Goal: Task Accomplishment & Management: Complete application form

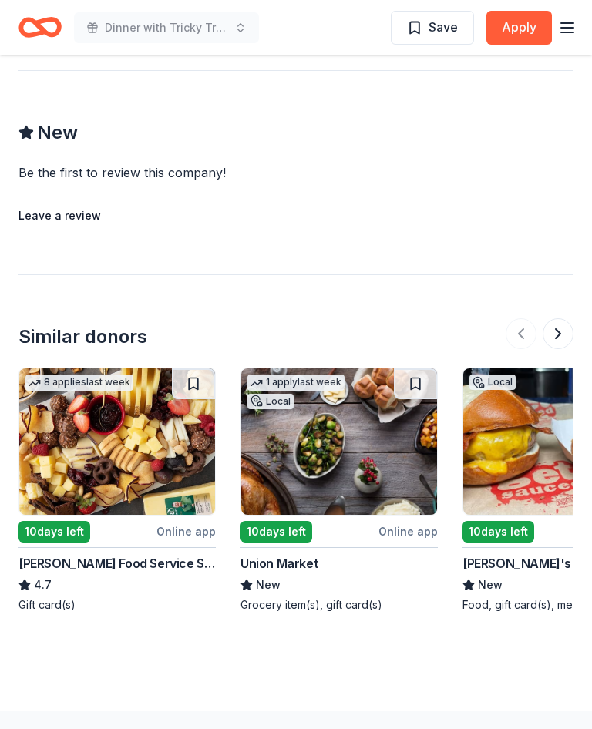
scroll to position [1546, 0]
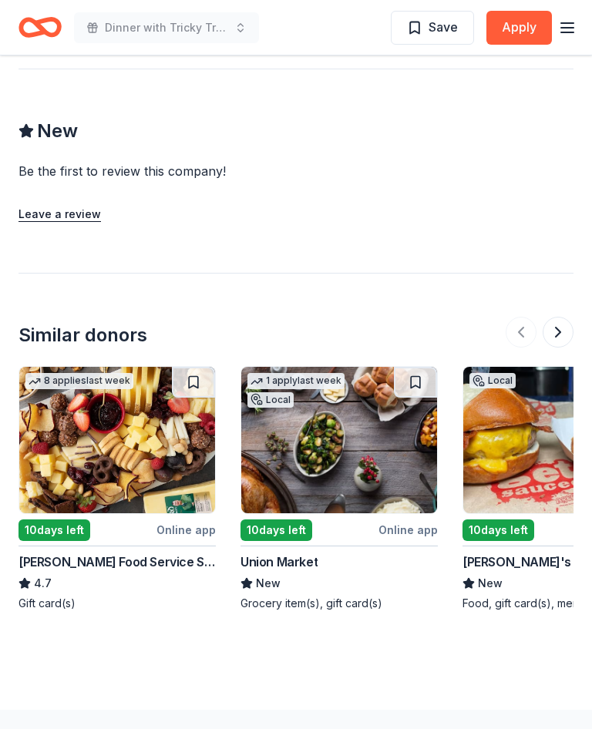
click at [119, 432] on img at bounding box center [117, 441] width 196 height 147
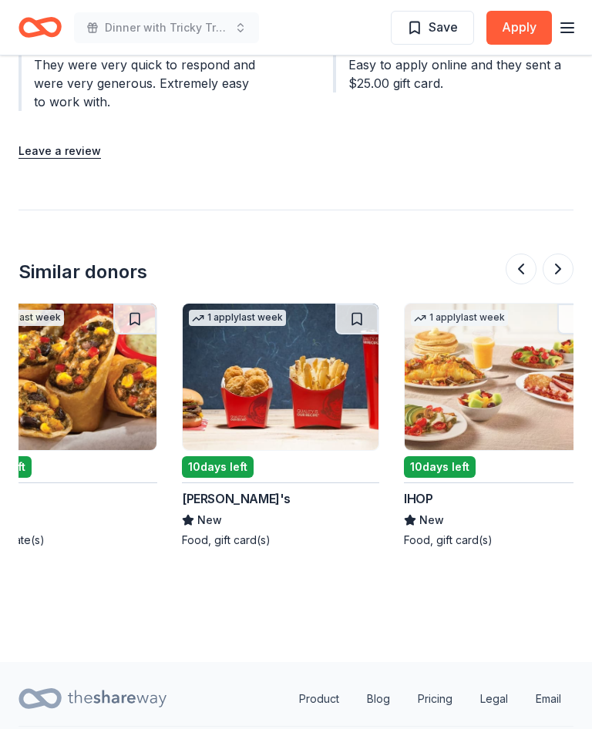
scroll to position [0, 724]
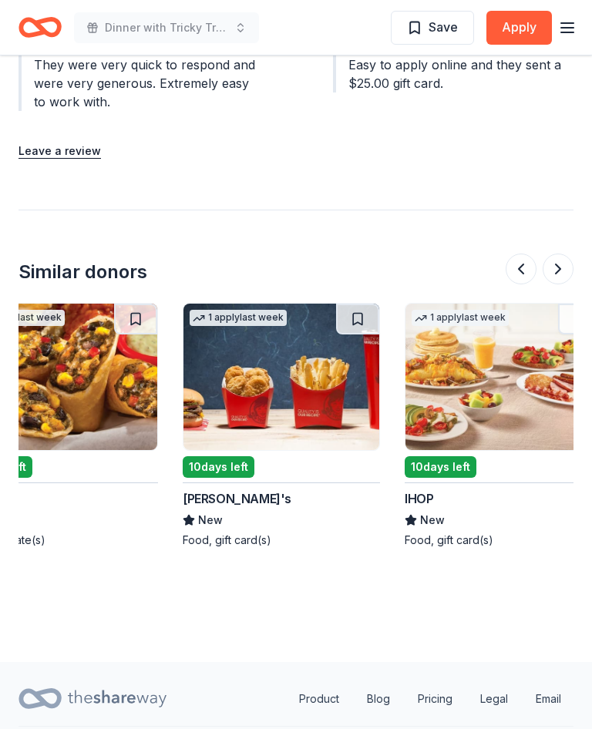
click at [290, 353] on img at bounding box center [282, 377] width 196 height 147
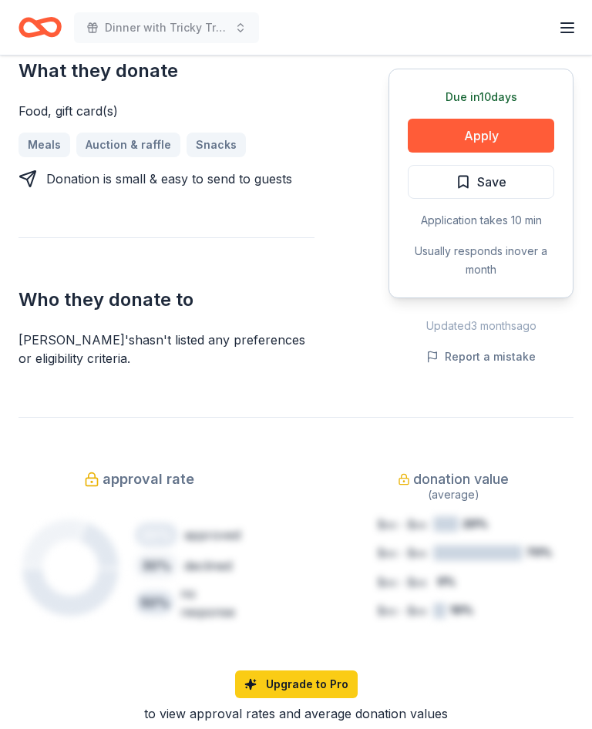
scroll to position [652, 0]
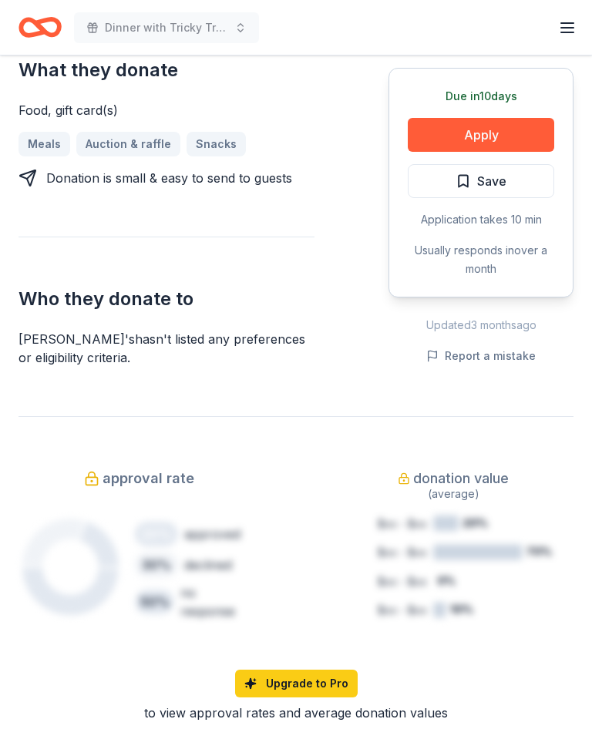
click at [491, 118] on button "Apply" at bounding box center [481, 135] width 147 height 34
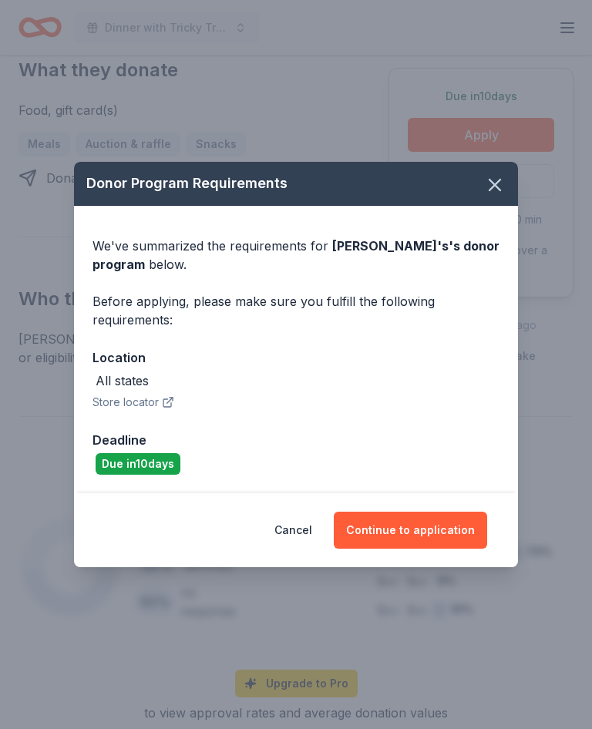
click at [416, 535] on button "Continue to application" at bounding box center [410, 530] width 153 height 37
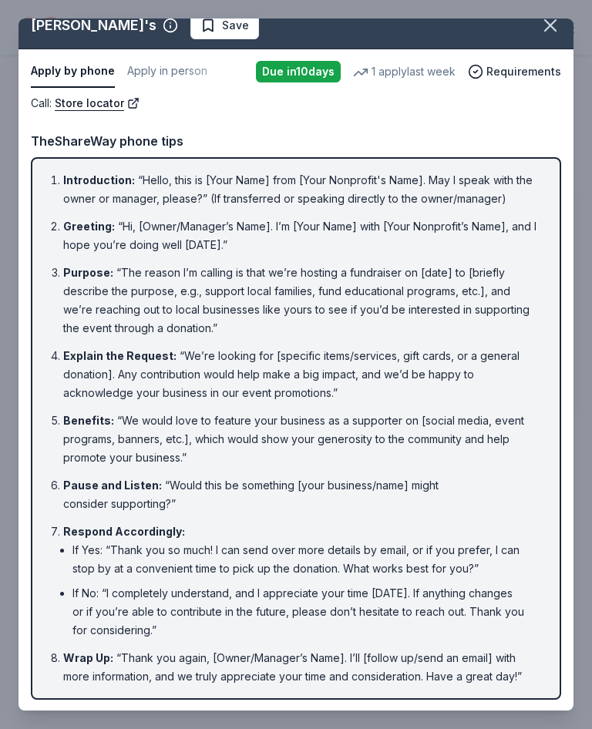
scroll to position [324, 0]
click at [564, 22] on button "button" at bounding box center [551, 25] width 34 height 34
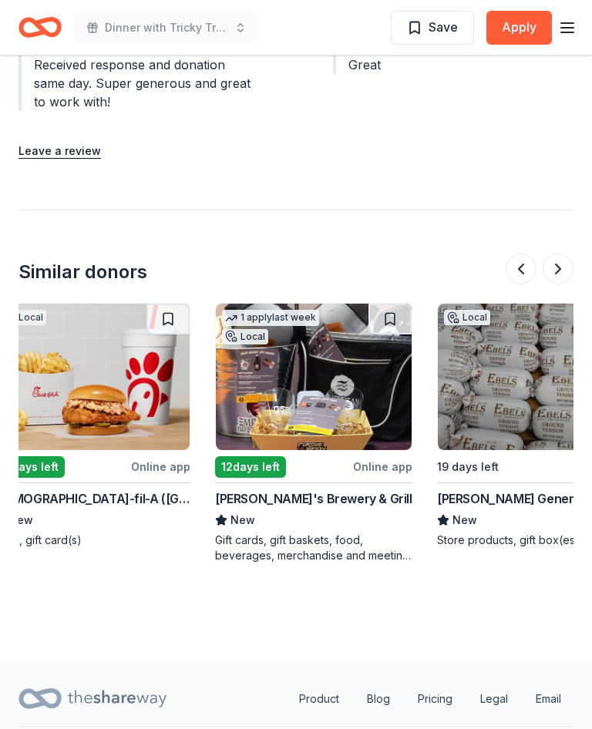
scroll to position [1531, 0]
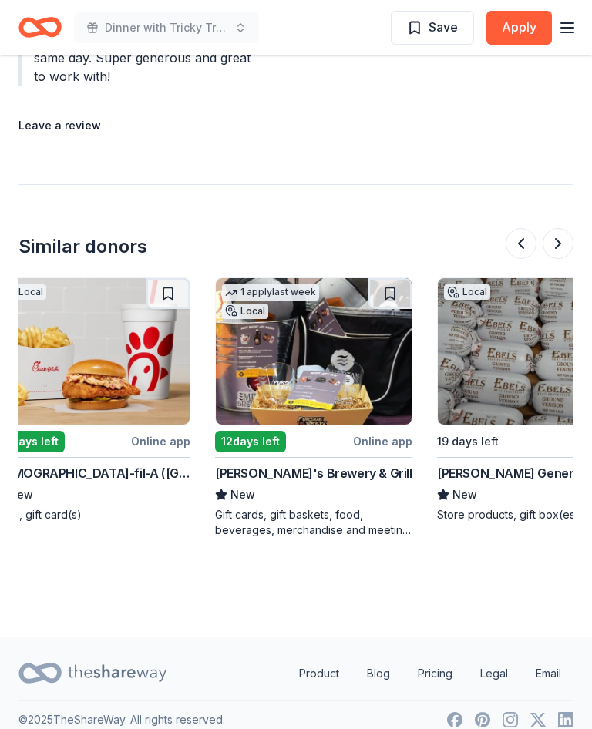
click at [295, 334] on img at bounding box center [314, 351] width 196 height 147
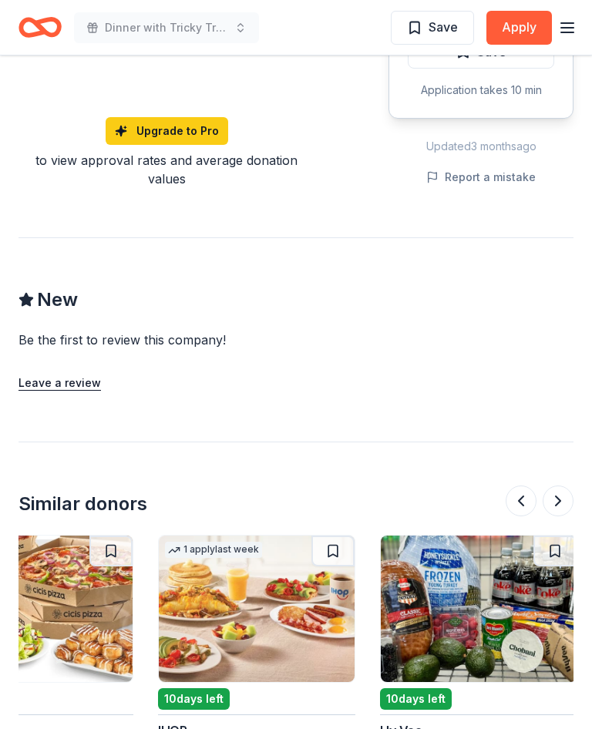
scroll to position [0, 749]
click at [497, 536] on img at bounding box center [478, 609] width 196 height 147
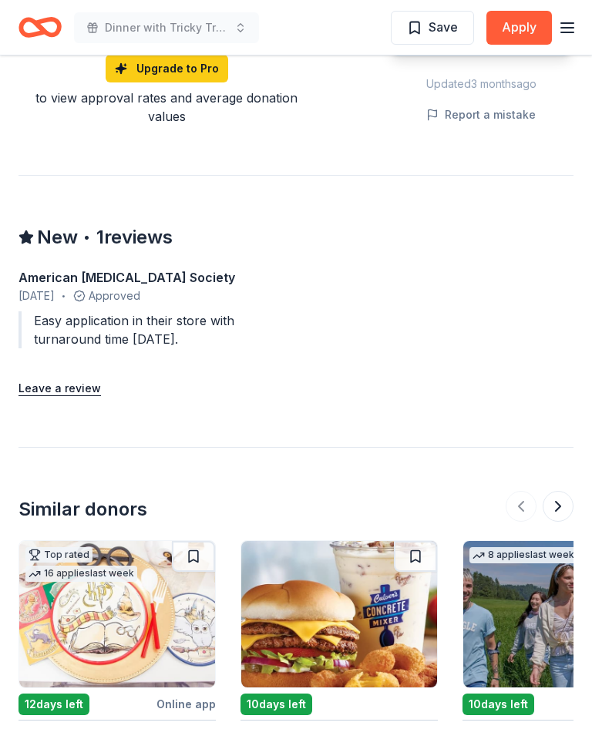
scroll to position [1426, 0]
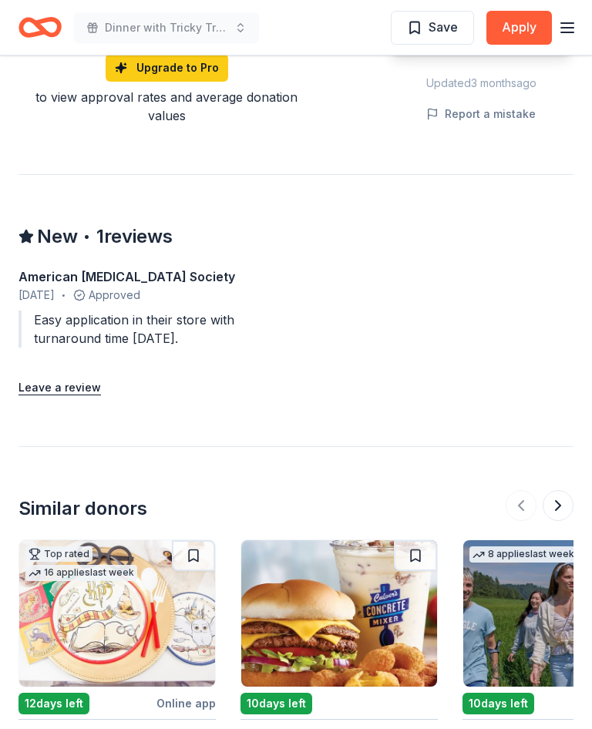
click at [539, 541] on img at bounding box center [561, 614] width 196 height 147
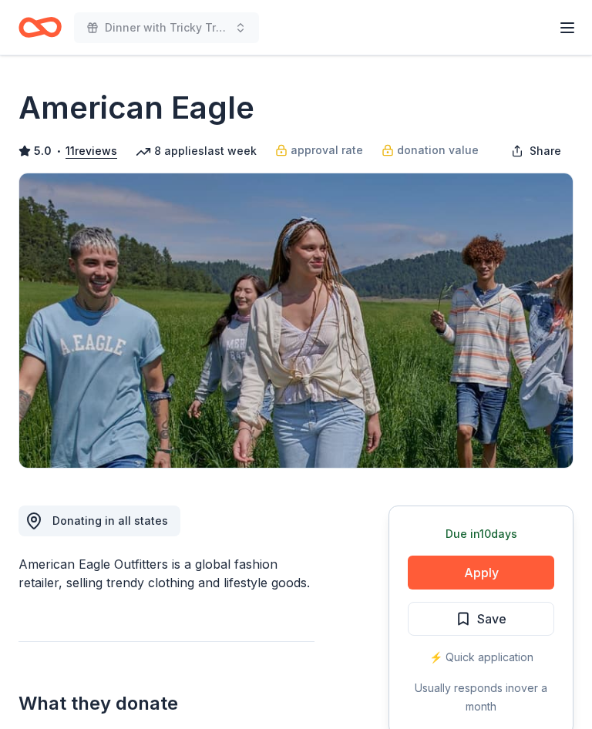
click at [492, 573] on button "Apply" at bounding box center [481, 573] width 147 height 34
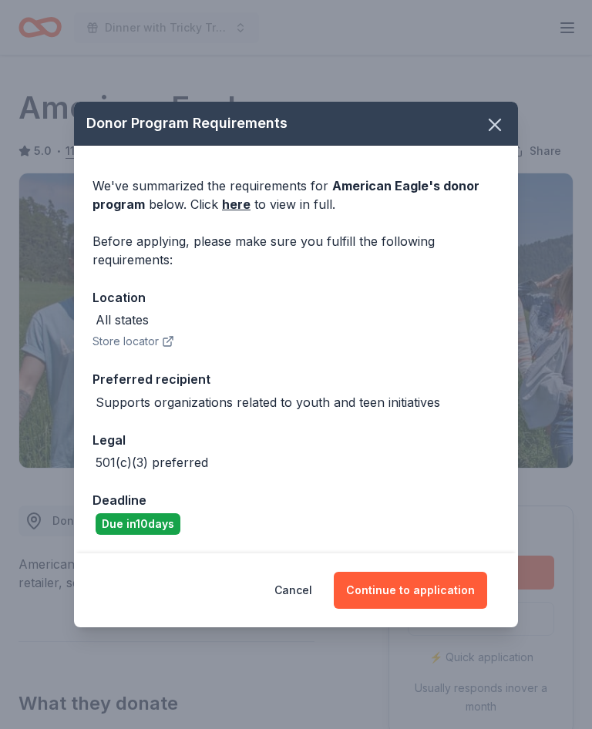
click at [434, 587] on button "Continue to application" at bounding box center [410, 590] width 153 height 37
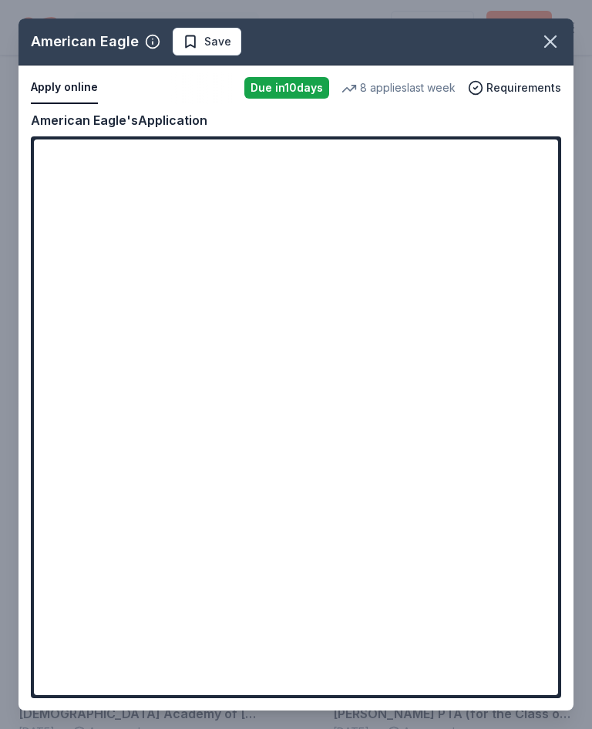
scroll to position [891, 0]
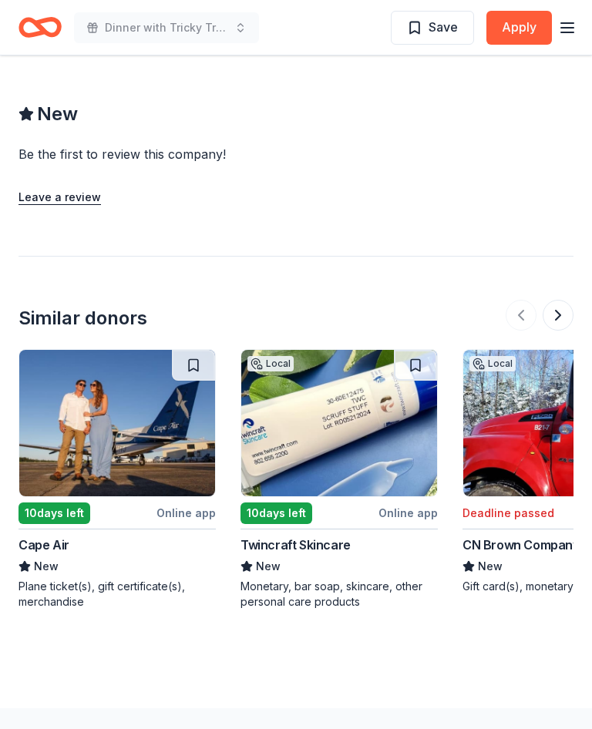
scroll to position [1459, 0]
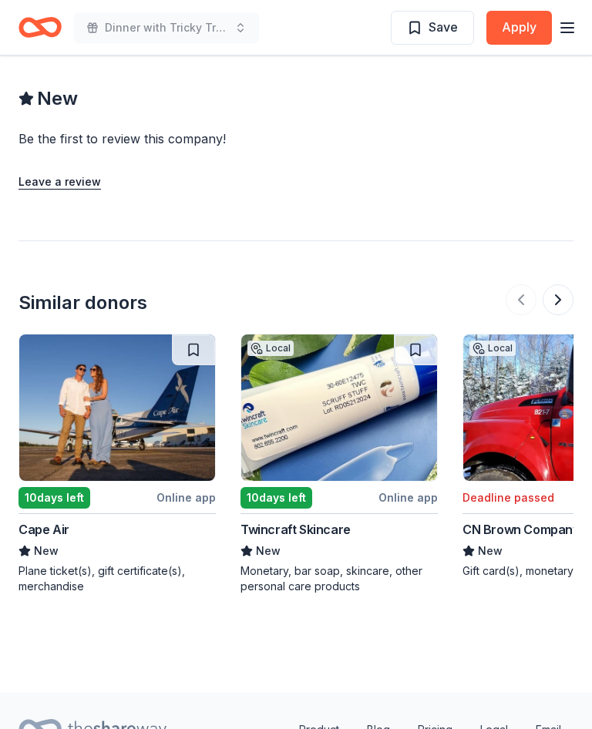
click at [115, 356] on img at bounding box center [117, 408] width 196 height 147
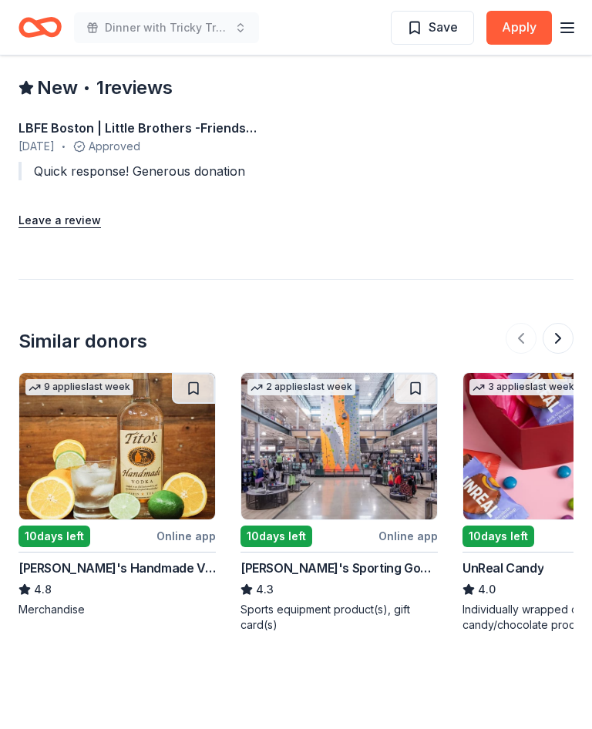
scroll to position [1480, 0]
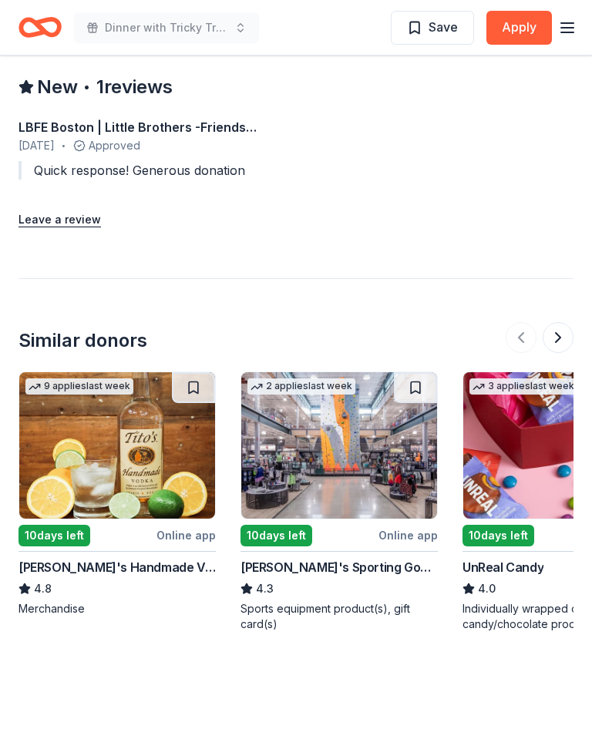
click at [123, 372] on img at bounding box center [117, 445] width 196 height 147
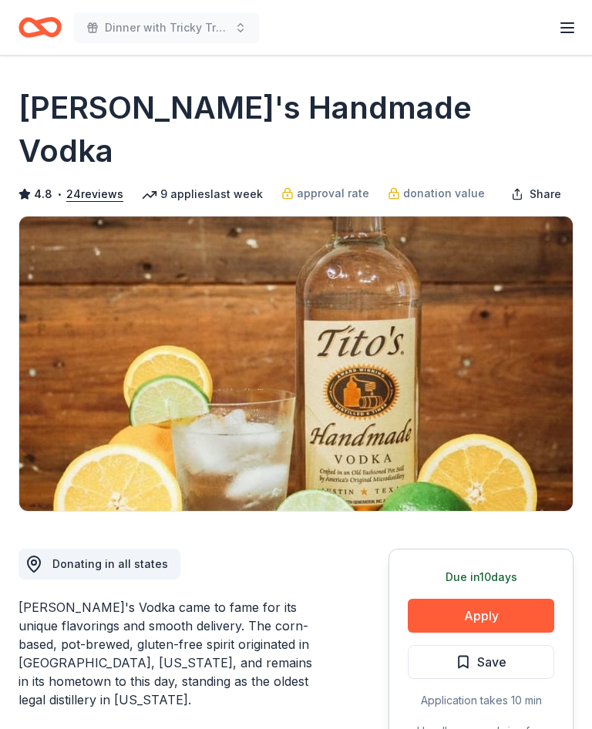
click at [489, 599] on button "Apply" at bounding box center [481, 616] width 147 height 34
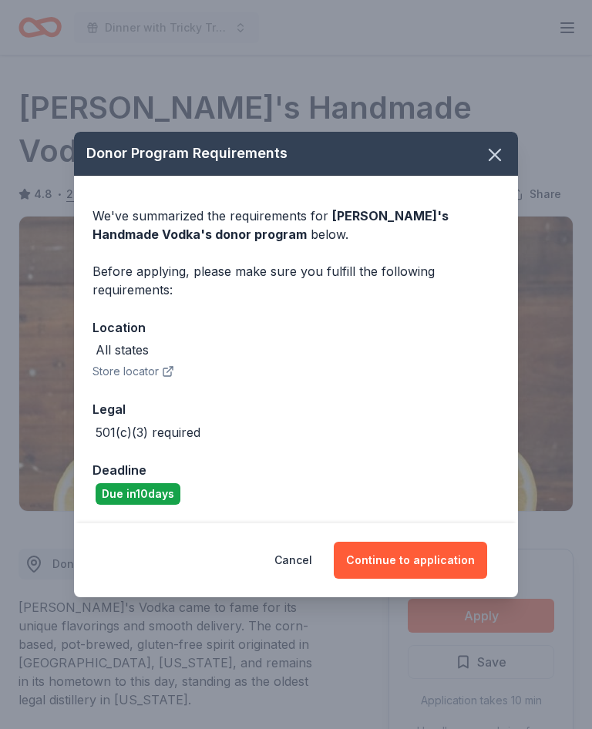
click at [419, 558] on button "Continue to application" at bounding box center [410, 560] width 153 height 37
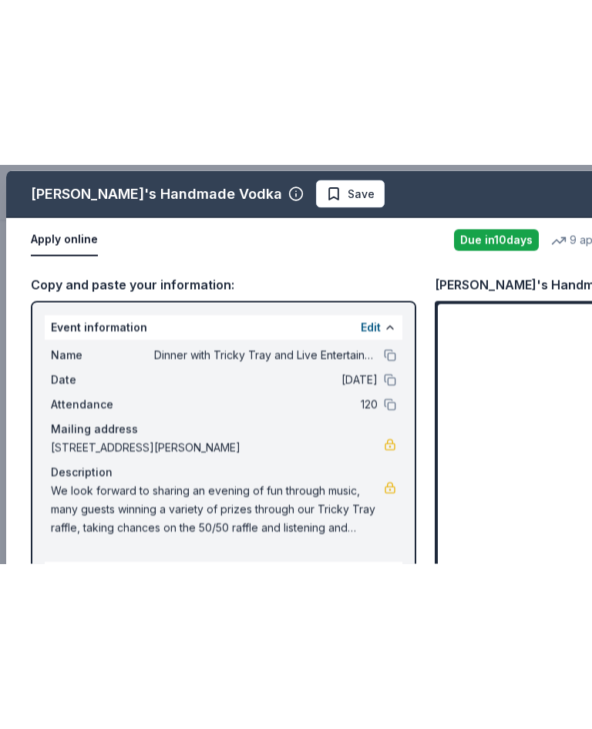
scroll to position [1740, 0]
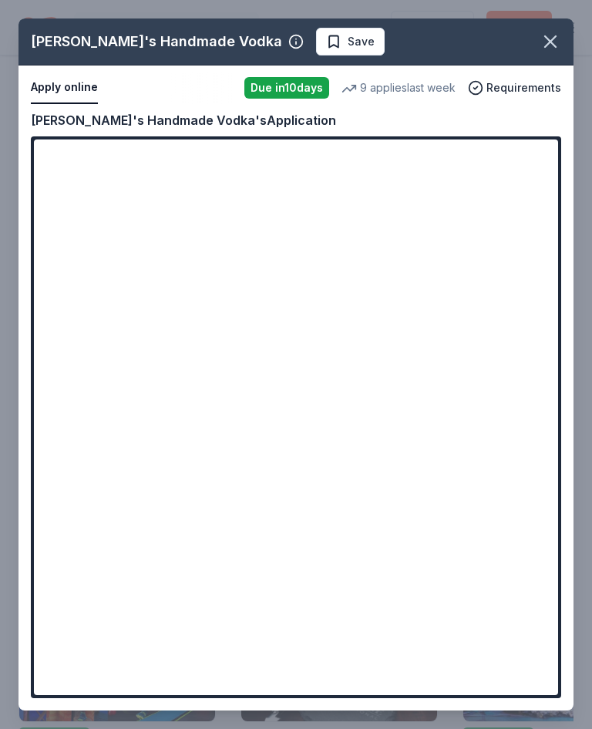
click at [560, 35] on icon "button" at bounding box center [551, 42] width 22 height 22
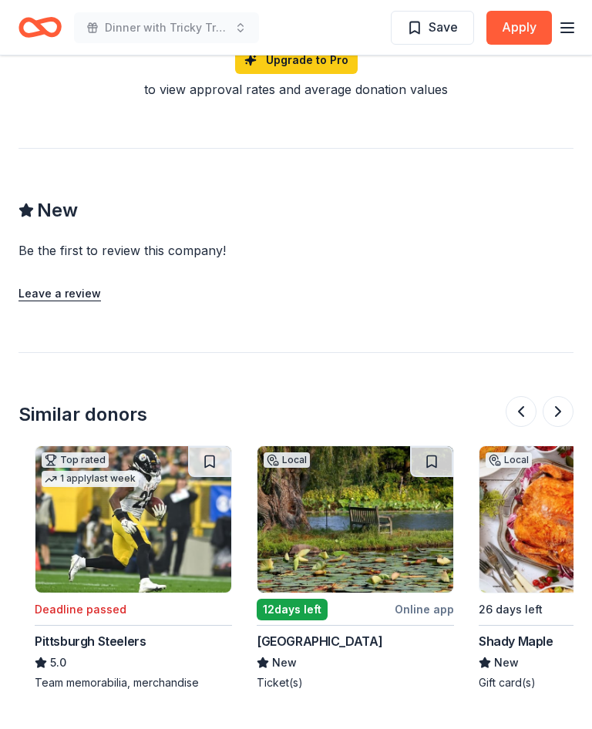
scroll to position [0, 207]
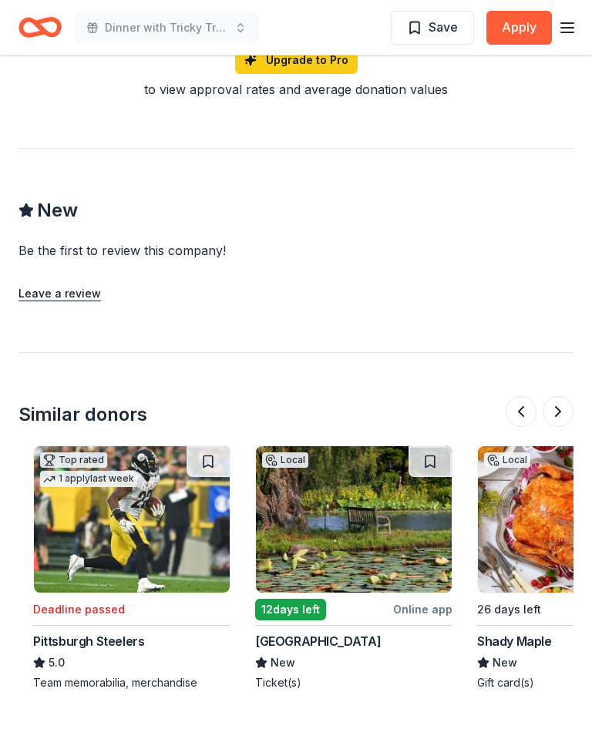
click at [366, 476] on img at bounding box center [354, 519] width 196 height 147
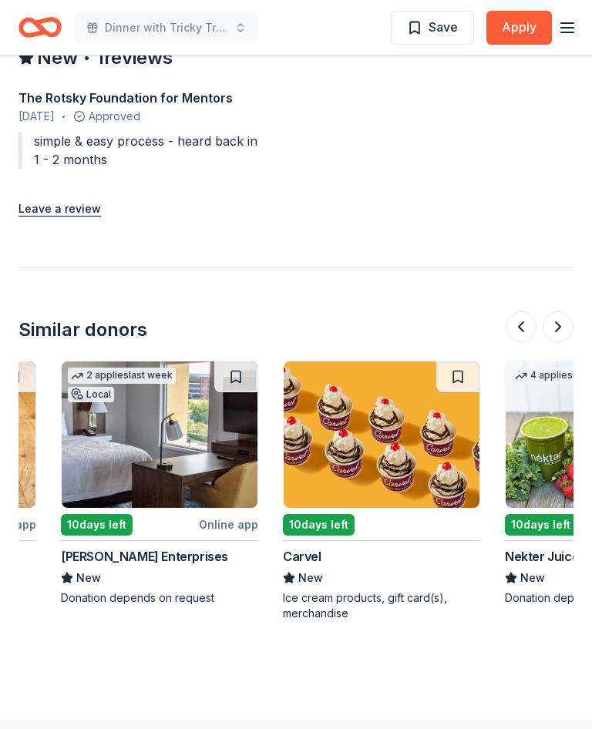
scroll to position [0, 403]
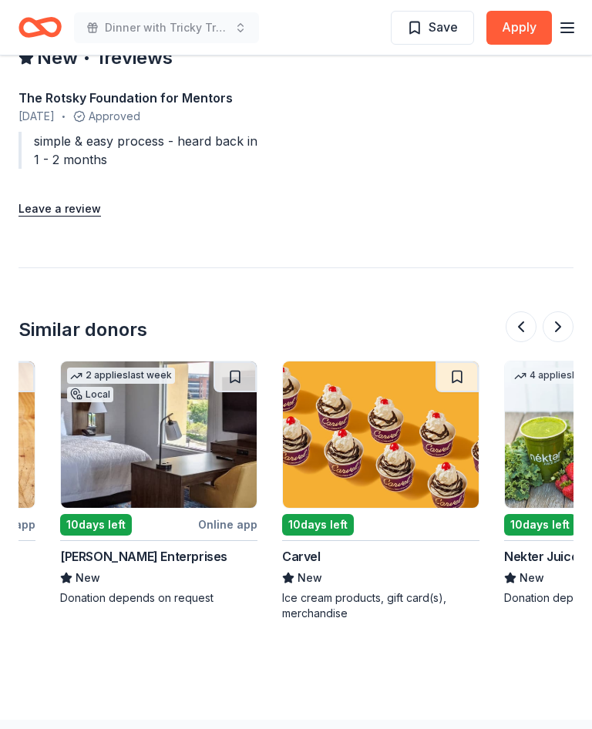
click at [379, 397] on img at bounding box center [381, 435] width 196 height 147
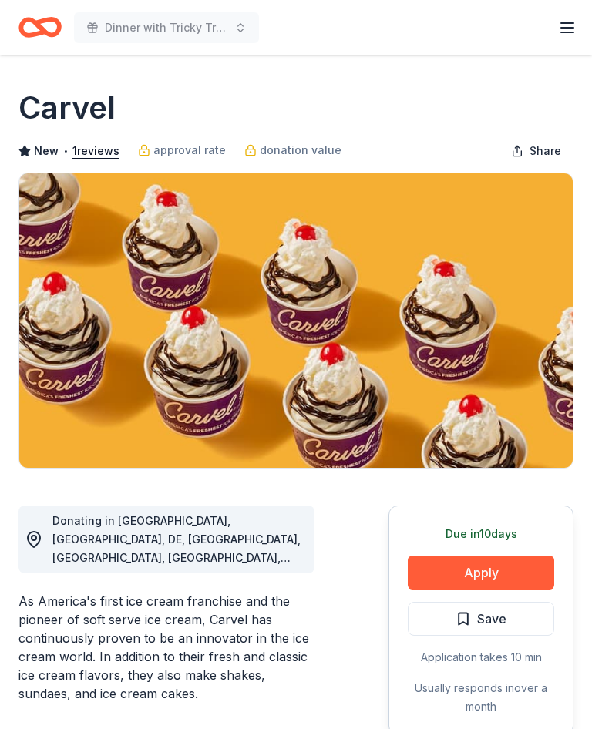
click at [489, 574] on button "Apply" at bounding box center [481, 573] width 147 height 34
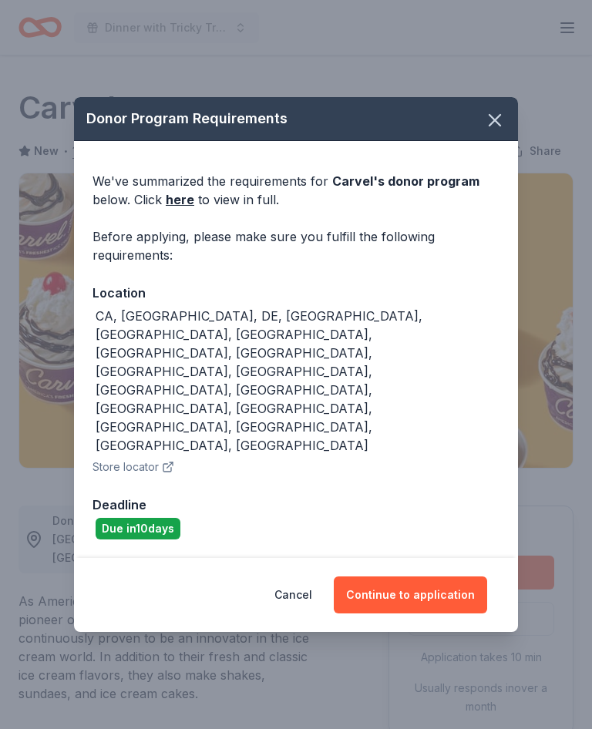
click at [425, 577] on button "Continue to application" at bounding box center [410, 595] width 153 height 37
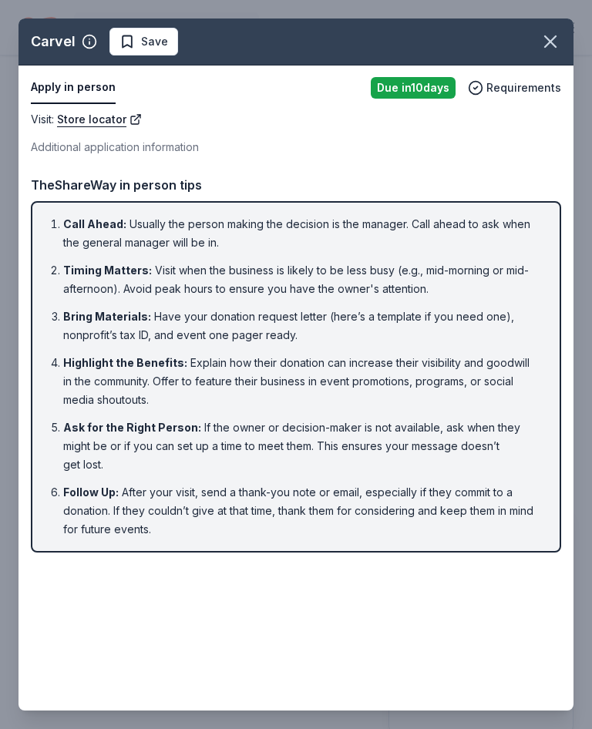
click at [561, 40] on icon "button" at bounding box center [551, 42] width 22 height 22
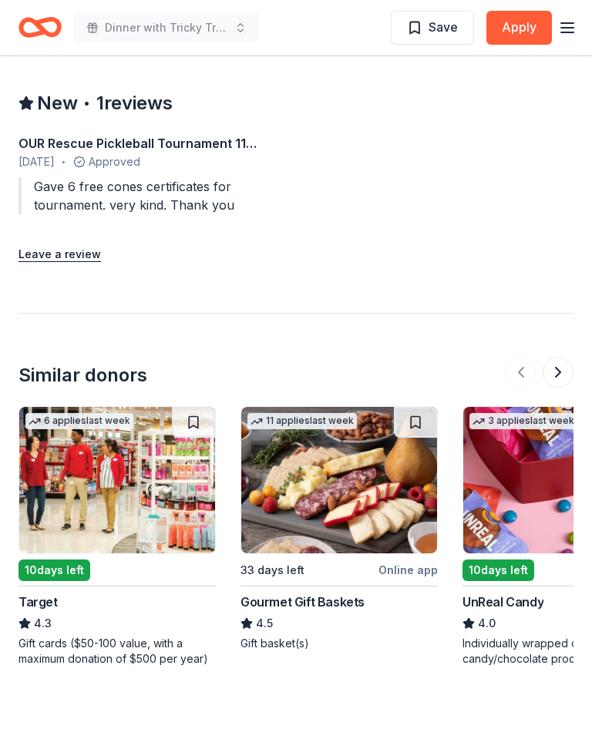
scroll to position [1476, 0]
click at [112, 479] on img at bounding box center [117, 480] width 196 height 147
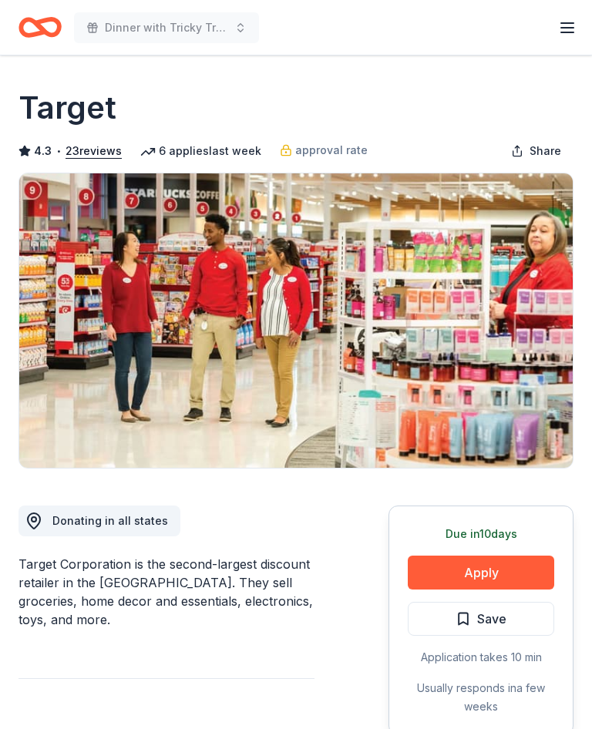
click at [483, 570] on button "Apply" at bounding box center [481, 573] width 147 height 34
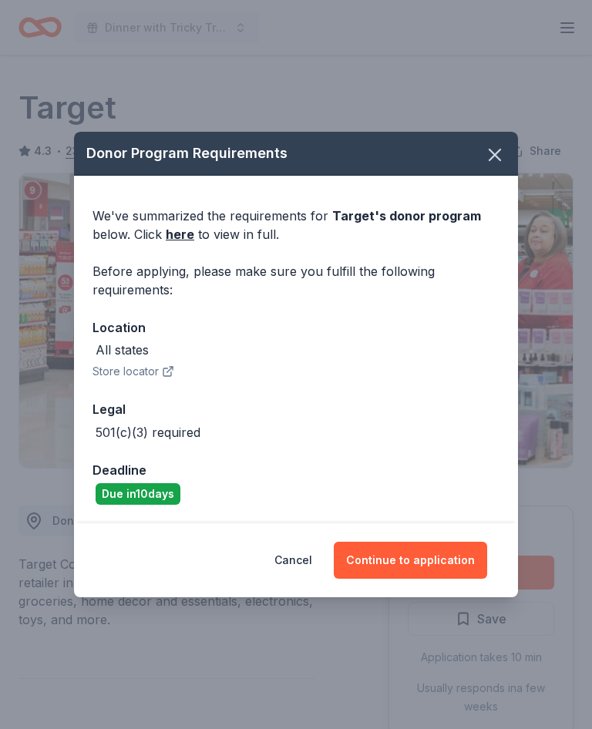
click at [430, 560] on button "Continue to application" at bounding box center [410, 560] width 153 height 37
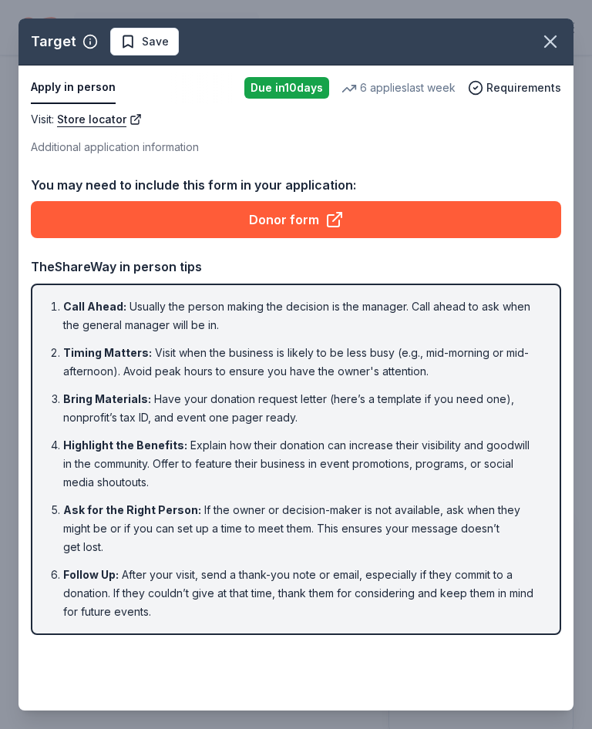
click at [301, 220] on link "Donor form" at bounding box center [296, 219] width 530 height 37
